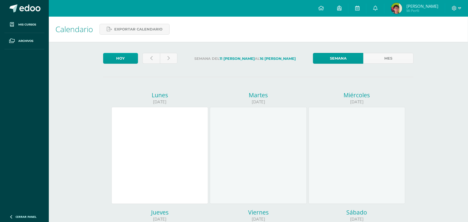
click at [402, 8] on img at bounding box center [396, 8] width 11 height 11
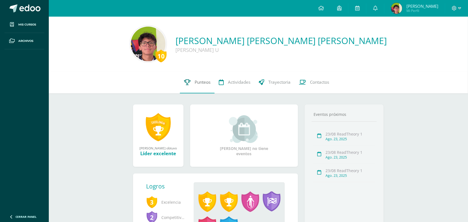
click at [197, 90] on link "Punteos" at bounding box center [197, 82] width 35 height 22
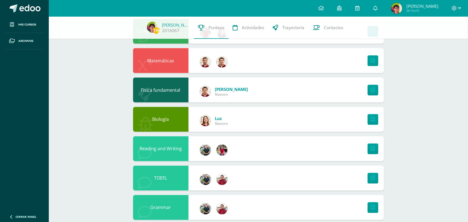
scroll to position [215, 0]
click at [377, 116] on link at bounding box center [372, 119] width 11 height 11
